Goal: Task Accomplishment & Management: Use online tool/utility

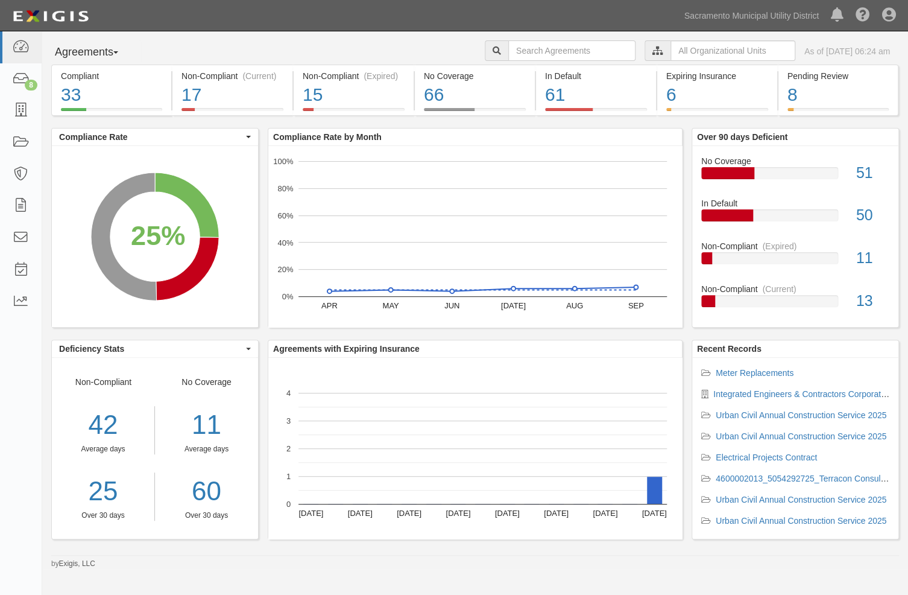
click at [652, 50] on icon at bounding box center [657, 51] width 11 height 8
click at [652, 54] on icon at bounding box center [657, 51] width 11 height 8
click at [670, 49] on input "text" at bounding box center [732, 50] width 125 height 21
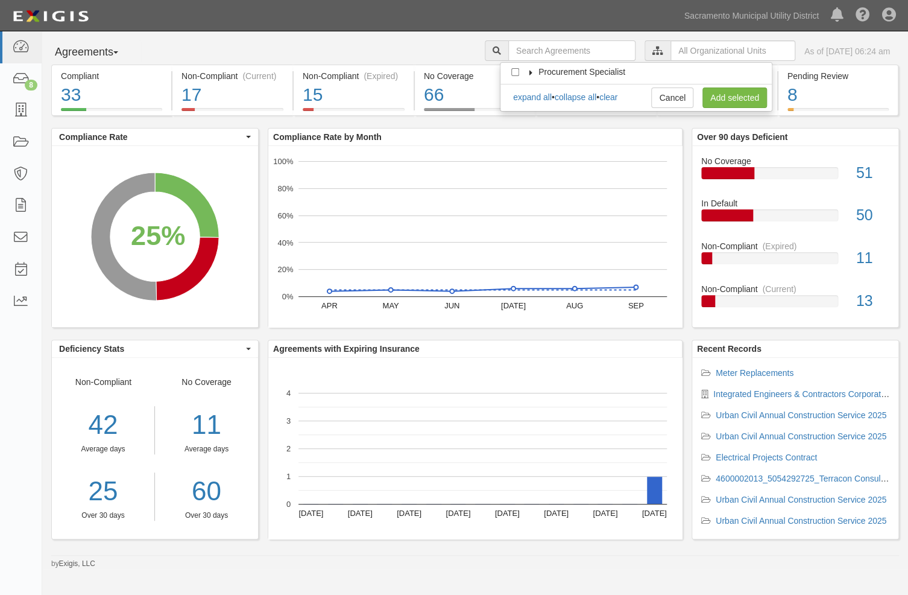
click at [534, 72] on icon at bounding box center [531, 72] width 8 height 5
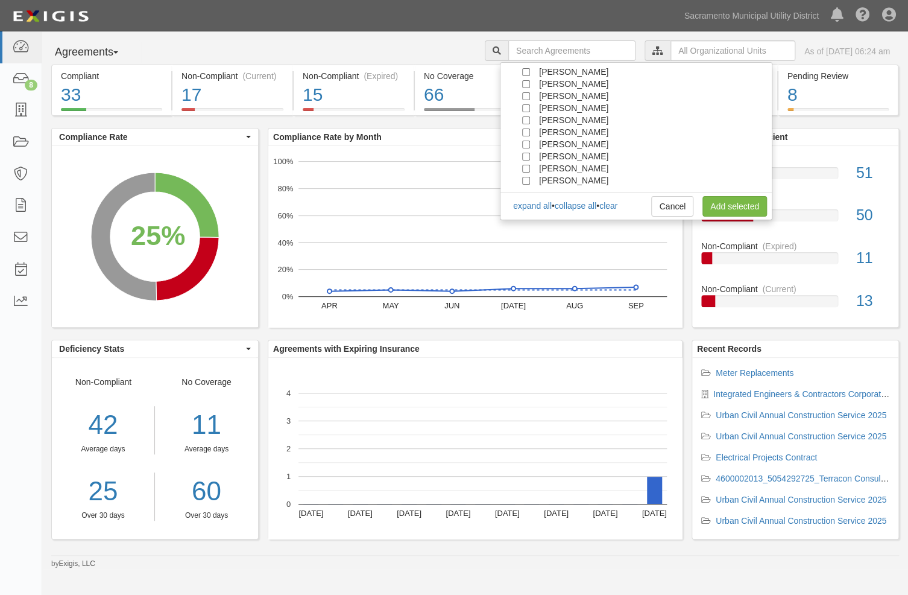
scroll to position [109, 0]
click at [544, 157] on span "[PERSON_NAME]" at bounding box center [573, 156] width 69 height 10
click at [523, 155] on input "[PERSON_NAME]" at bounding box center [526, 157] width 8 height 8
checkbox input "true"
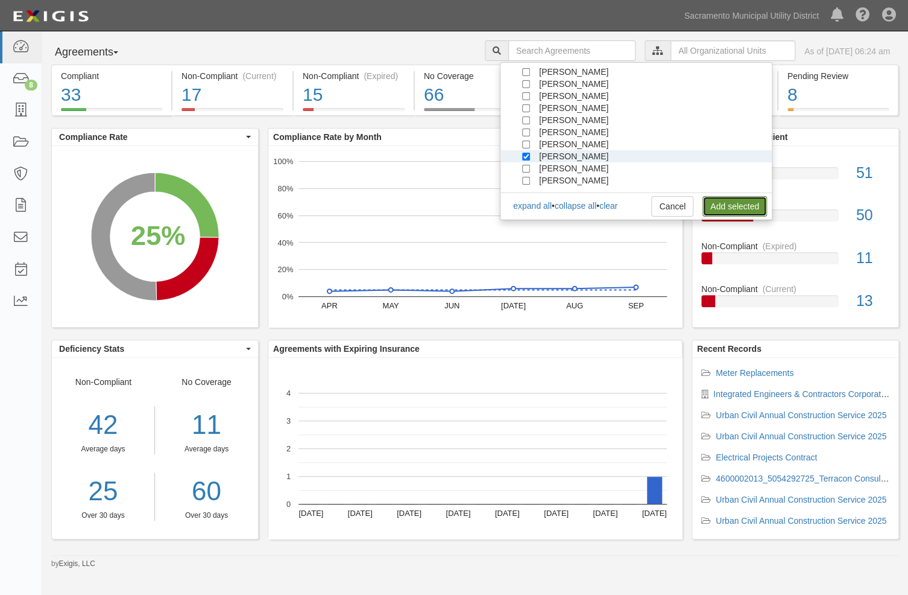
click at [739, 204] on link "Add selected" at bounding box center [734, 206] width 65 height 21
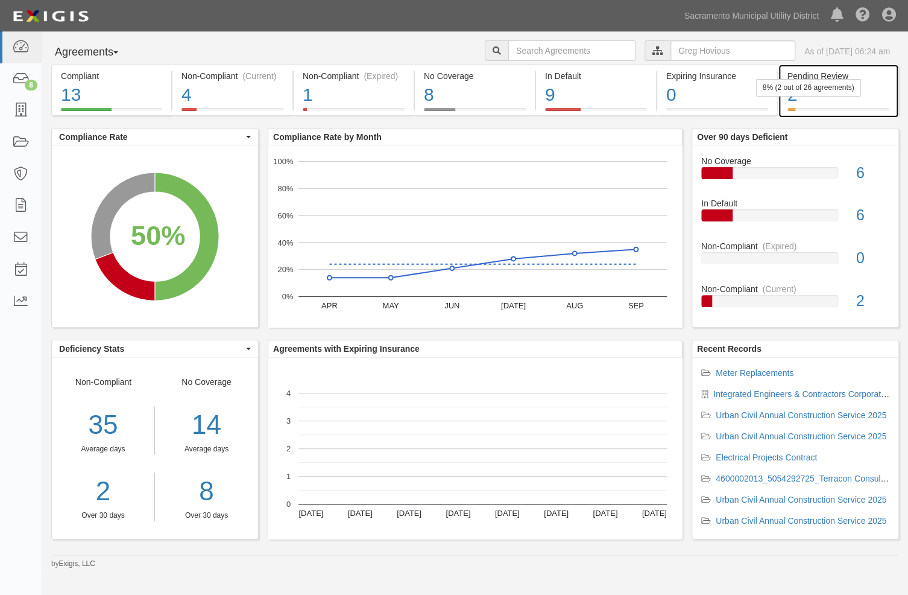
click at [814, 90] on div "8% (2 out of 26 agreements)" at bounding box center [807, 87] width 105 height 17
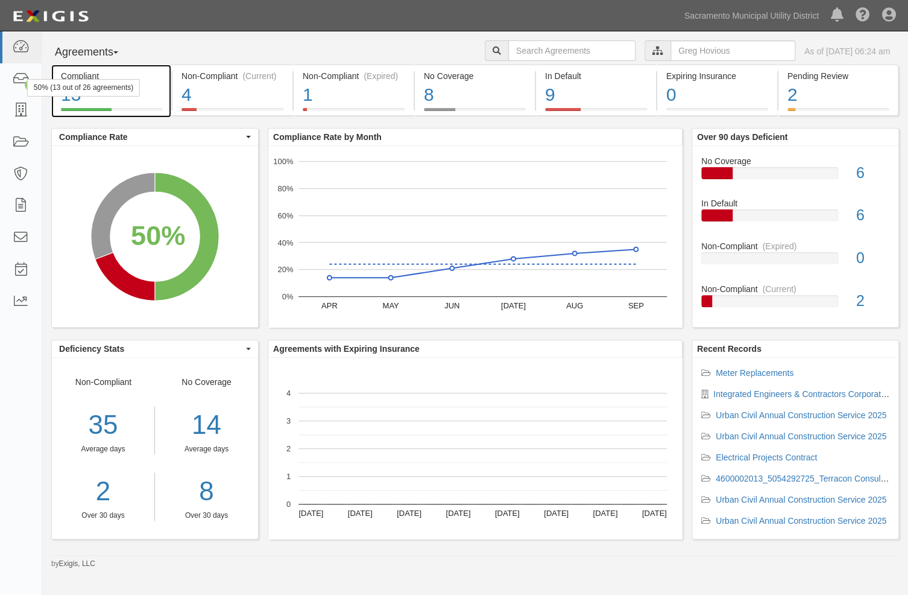
click at [113, 103] on div "13" at bounding box center [111, 95] width 101 height 26
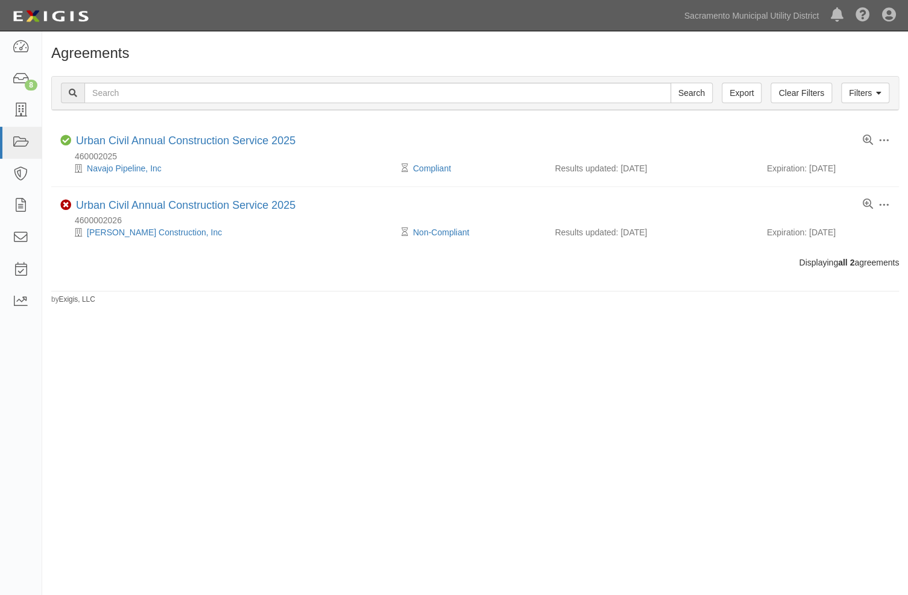
click at [370, 433] on div "Agreements Filters Clear Filters Export Search Filters Compliance Status Compli…" at bounding box center [454, 303] width 908 height 535
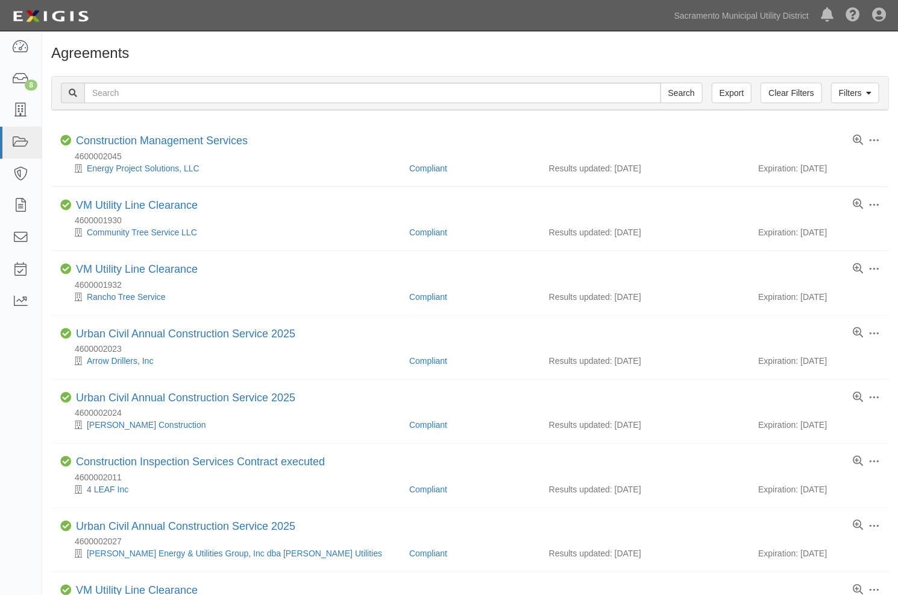
click at [388, 121] on div "Filters Clear Filters Export Search Filters Compliance Status Compliant Non-Com…" at bounding box center [470, 94] width 856 height 55
click at [846, 88] on link "Filters" at bounding box center [855, 93] width 48 height 21
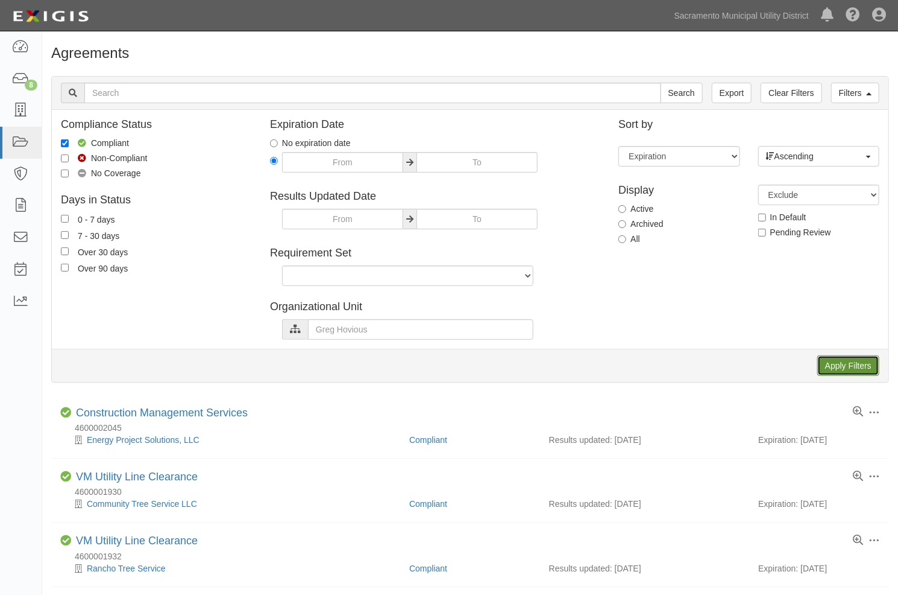
click at [849, 364] on input "Apply Filters" at bounding box center [849, 365] width 62 height 21
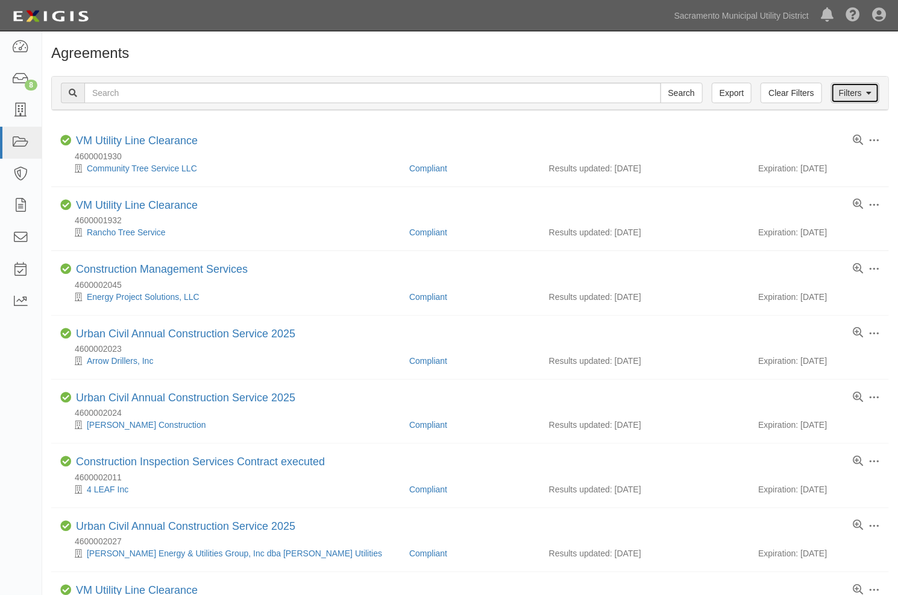
click at [841, 90] on link "Filters" at bounding box center [855, 93] width 48 height 21
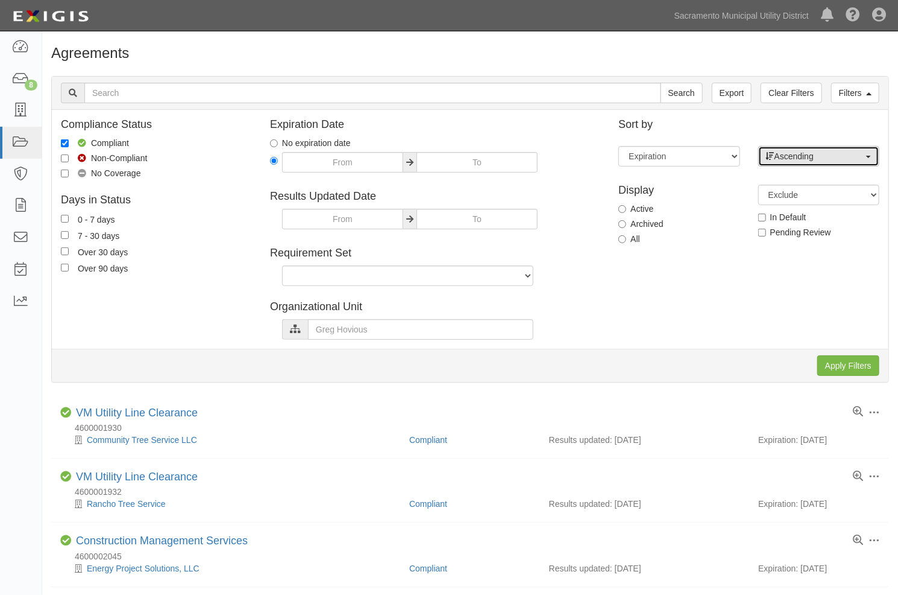
click at [821, 150] on span "Ascending" at bounding box center [815, 156] width 98 height 12
click at [813, 195] on span "Descending" at bounding box center [804, 195] width 45 height 12
select select "desc"
click at [712, 156] on select "Expiration End date Name Results updated" at bounding box center [679, 156] width 121 height 21
select select "last_compliance_update"
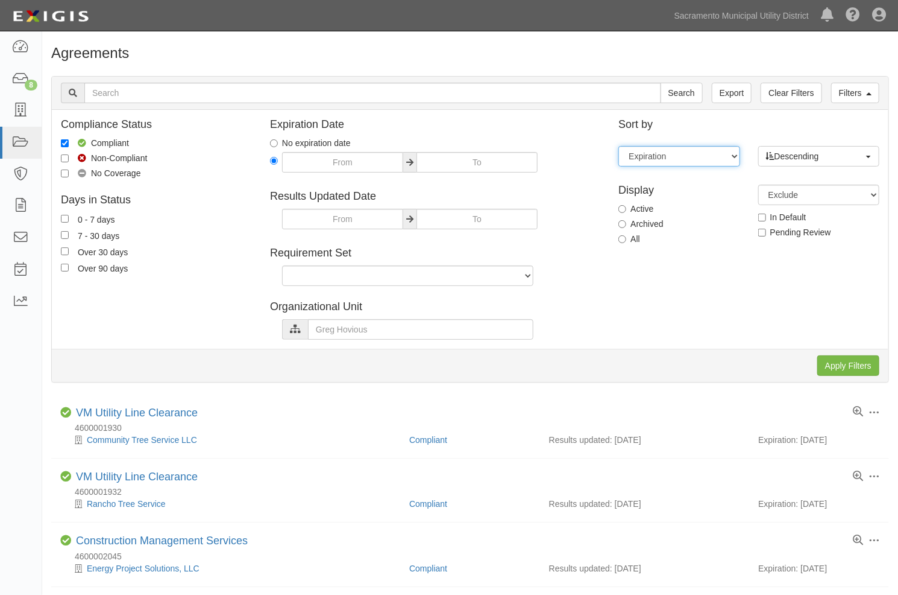
click at [619, 146] on select "Expiration End date Name Results updated" at bounding box center [679, 156] width 121 height 21
click at [847, 362] on input "Apply Filters" at bounding box center [849, 365] width 62 height 21
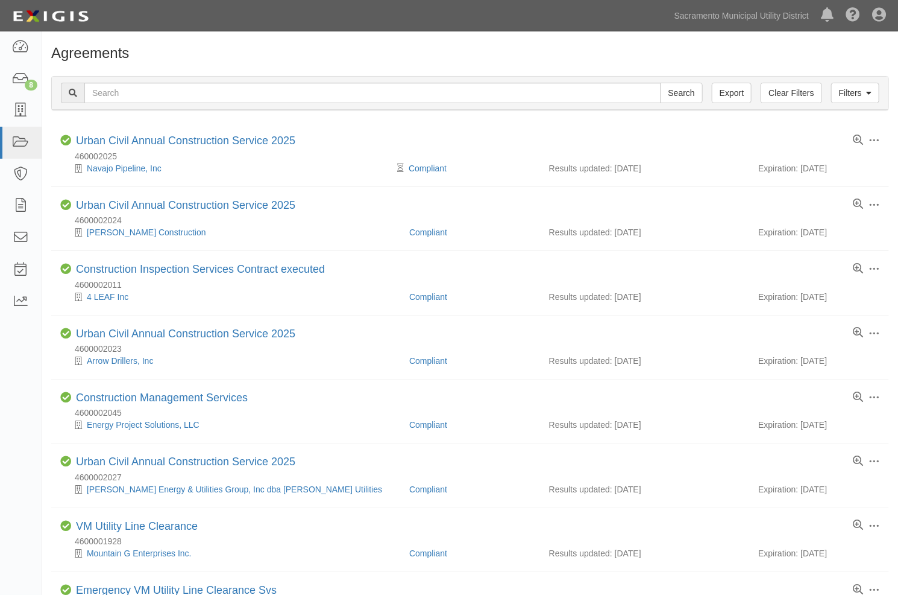
click at [380, 60] on h1 "Agreements" at bounding box center [470, 53] width 838 height 16
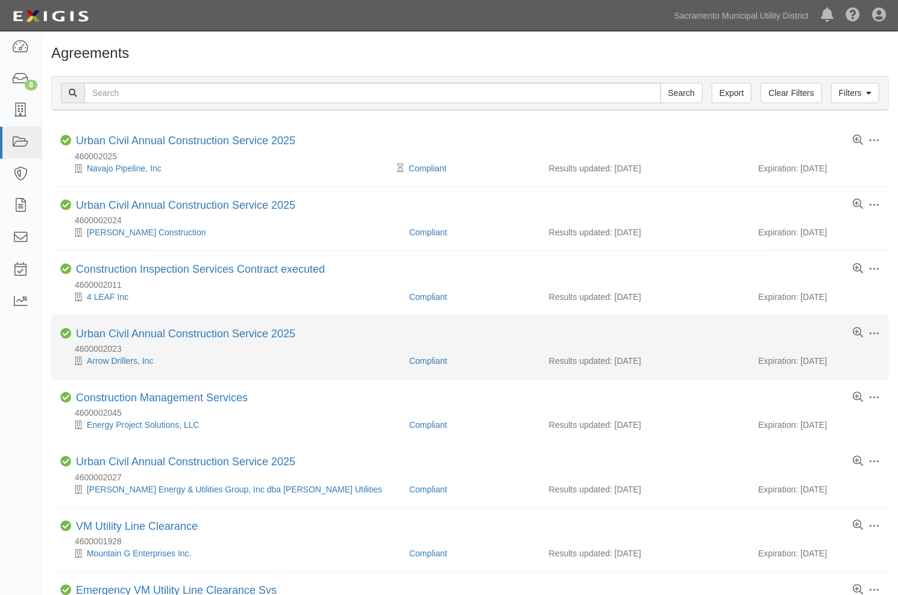
click at [338, 344] on div "4600002023" at bounding box center [474, 348] width 829 height 12
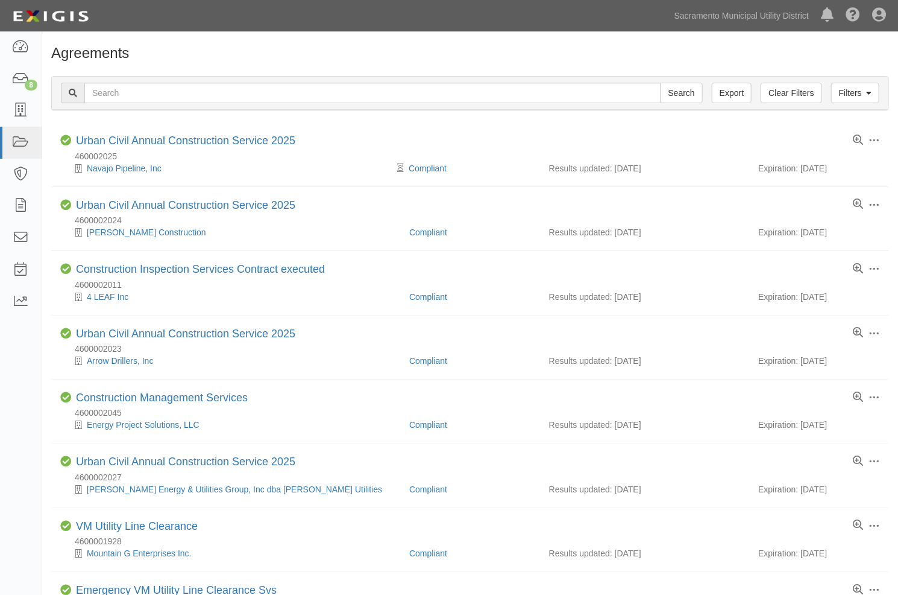
click at [367, 72] on div "Filters Clear Filters Export Search Filters Compliance Status Compliant Non-Com…" at bounding box center [470, 94] width 856 height 55
